Goal: Check status: Check status

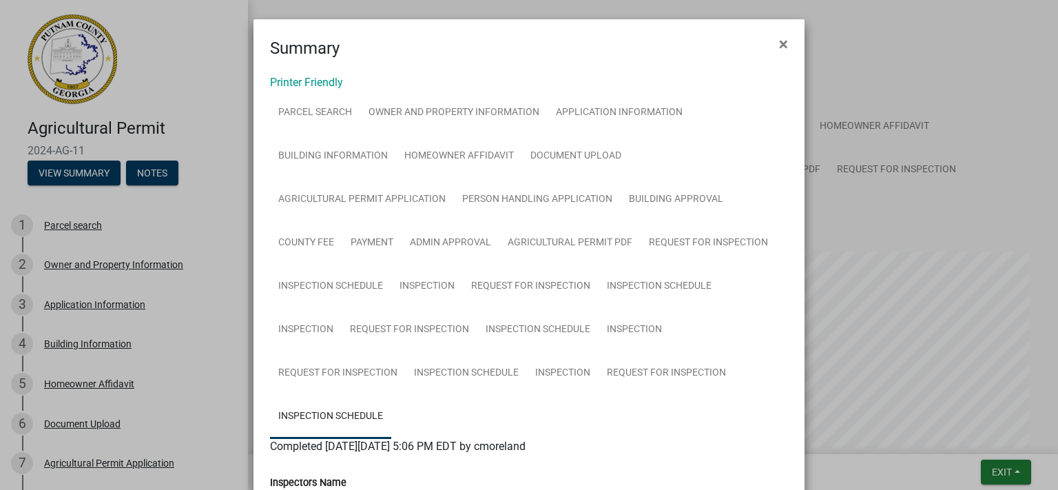
click at [312, 413] on link "Inspection Schedule" at bounding box center [330, 417] width 121 height 44
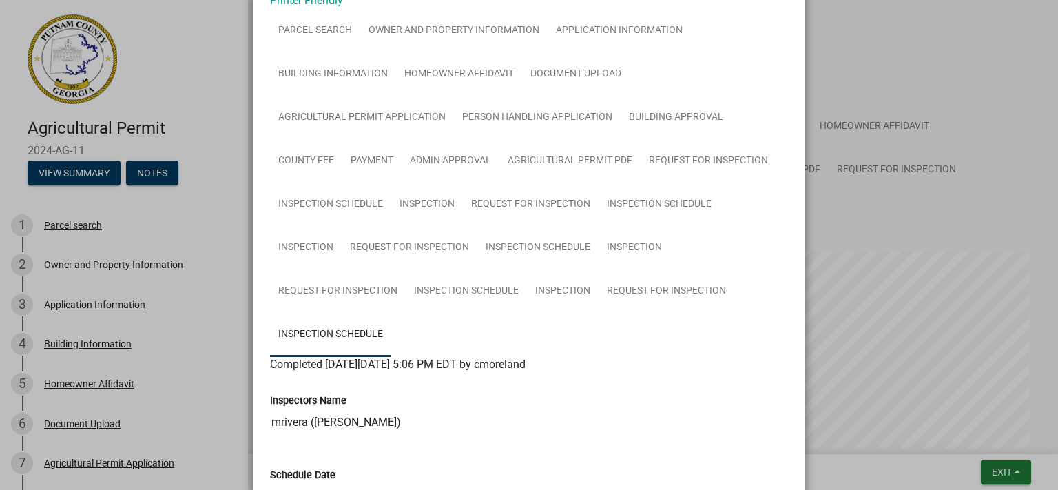
scroll to position [158, 0]
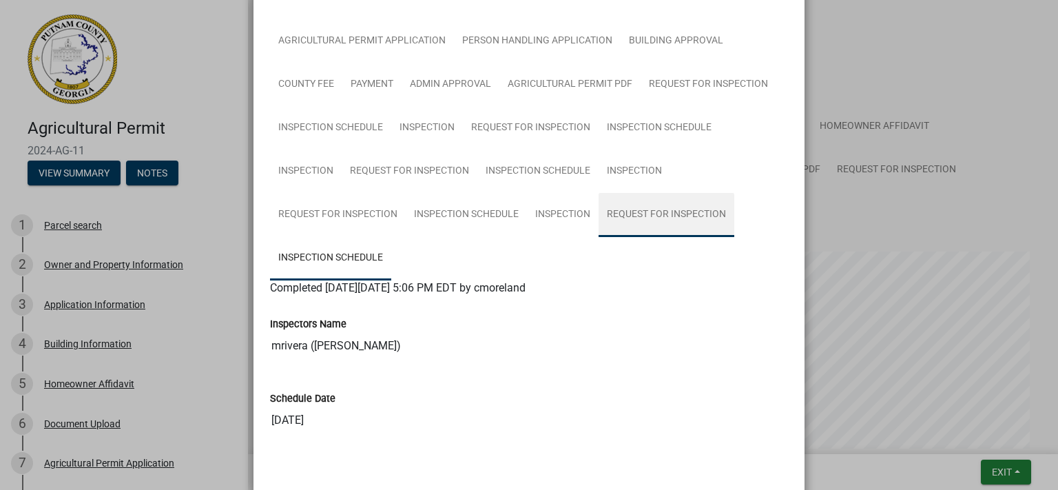
click at [668, 223] on link "Request for Inspection" at bounding box center [667, 215] width 136 height 44
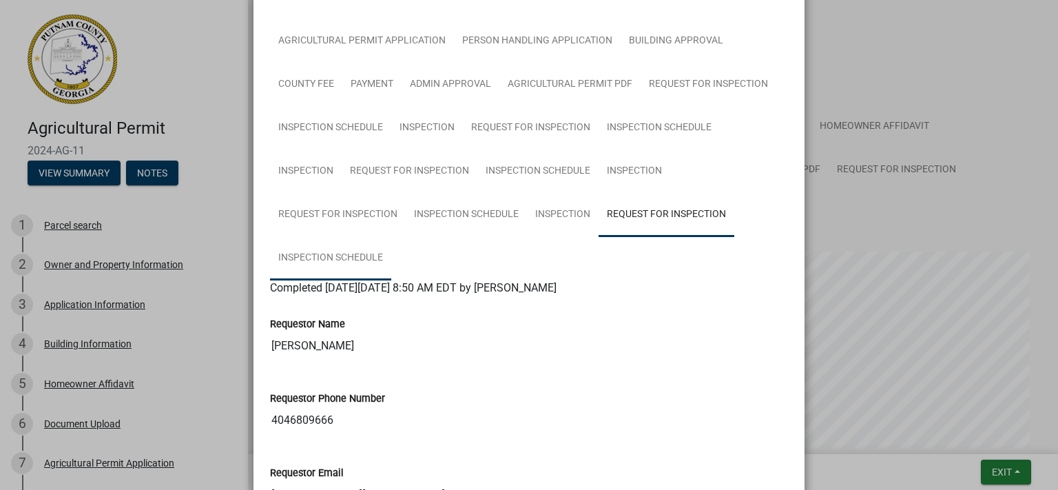
click at [365, 260] on link "Inspection Schedule" at bounding box center [330, 258] width 121 height 44
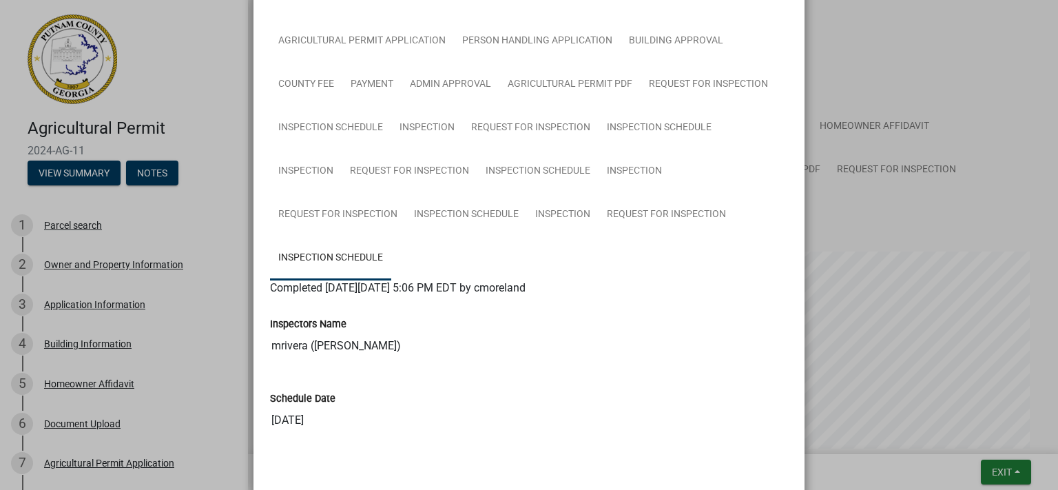
scroll to position [218, 0]
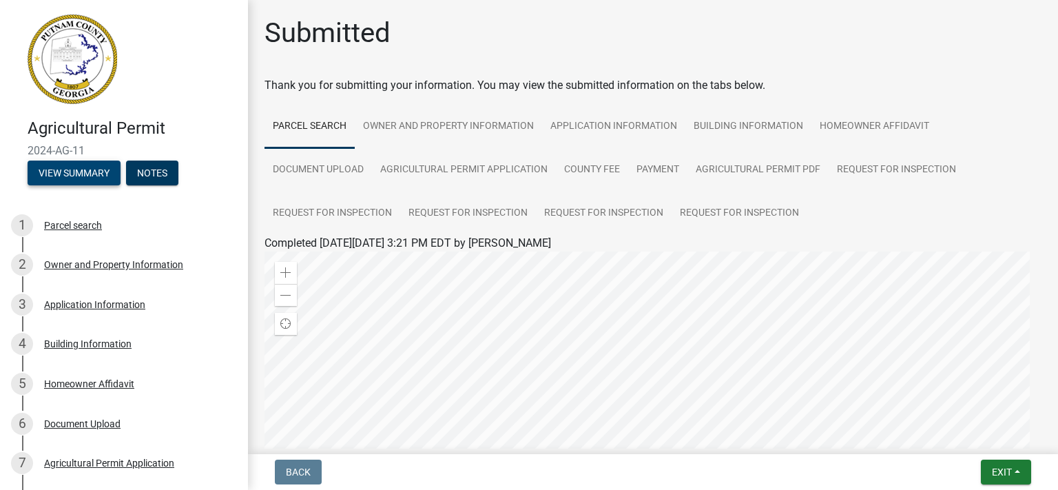
click at [62, 161] on button "View Summary" at bounding box center [74, 173] width 93 height 25
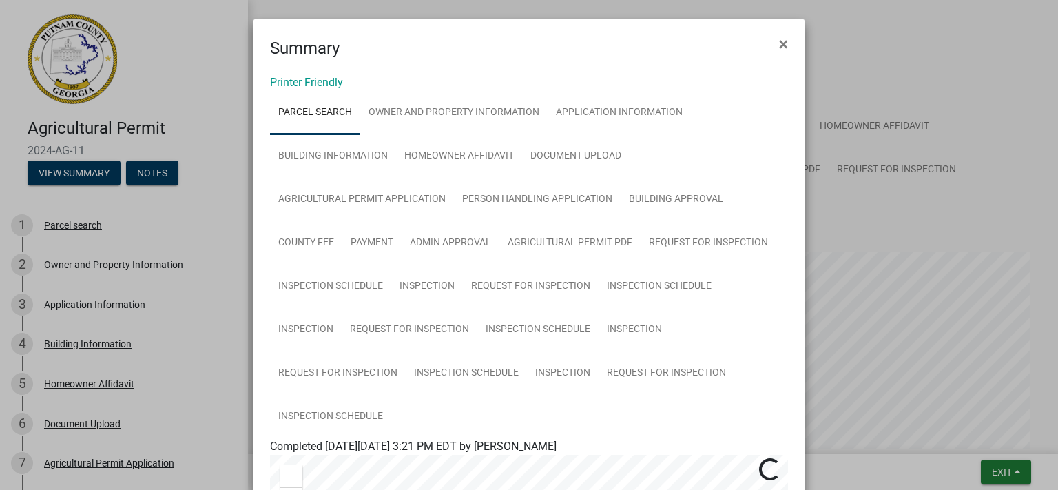
scroll to position [158, 0]
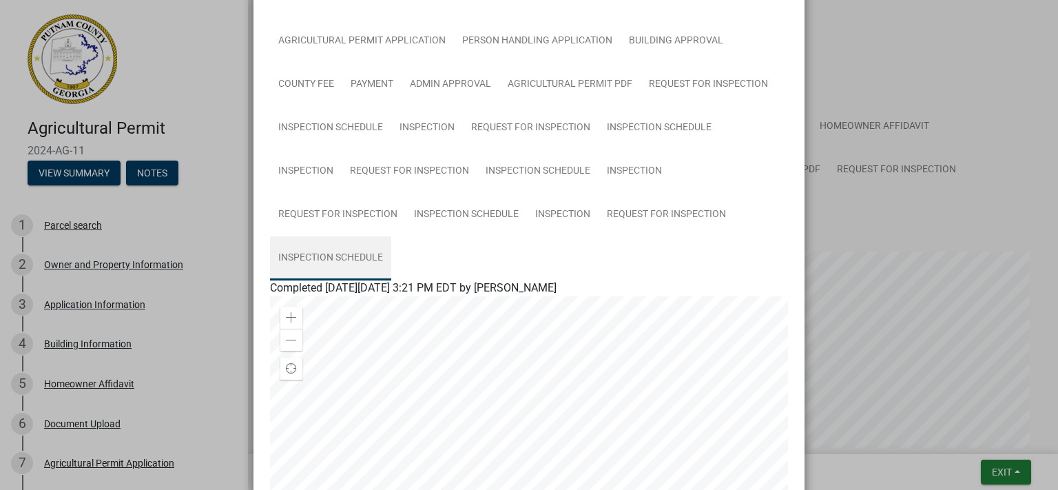
click at [325, 258] on link "Inspection Schedule" at bounding box center [330, 258] width 121 height 44
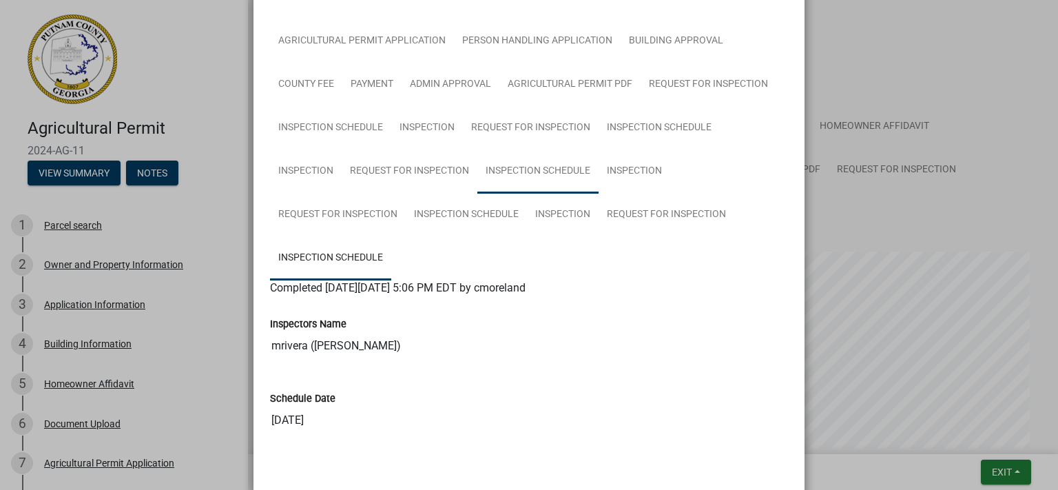
scroll to position [218, 0]
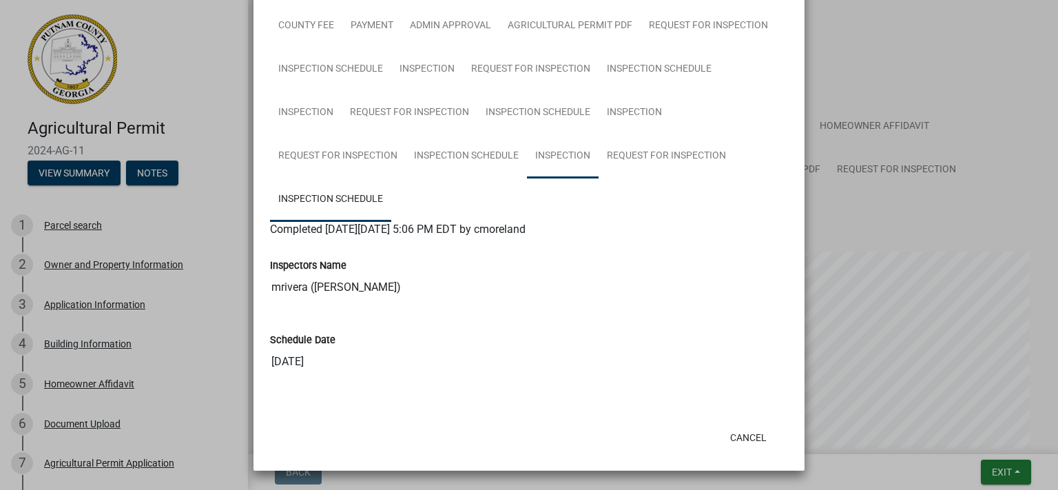
click at [572, 172] on link "Inspection" at bounding box center [563, 156] width 72 height 44
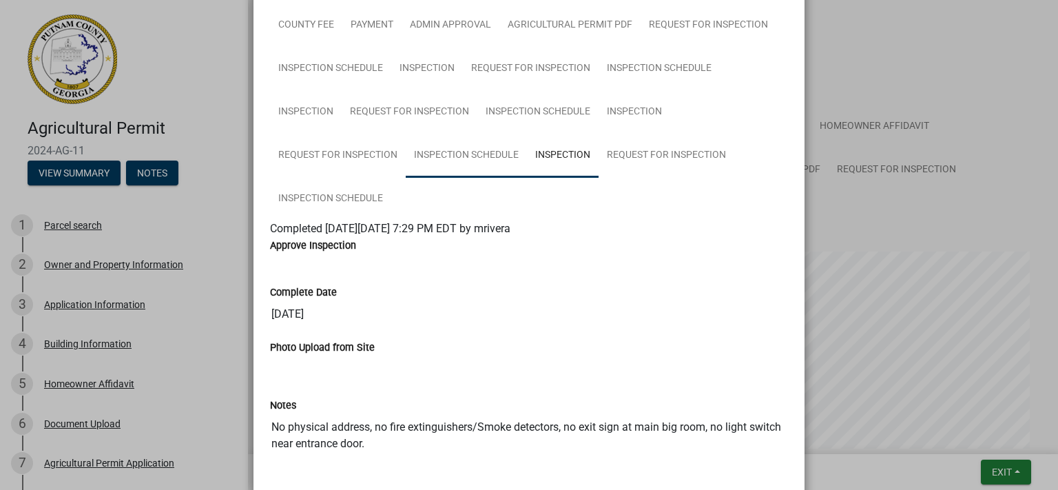
click at [481, 160] on link "Inspection Schedule" at bounding box center [466, 156] width 121 height 44
